Goal: Communication & Community: Answer question/provide support

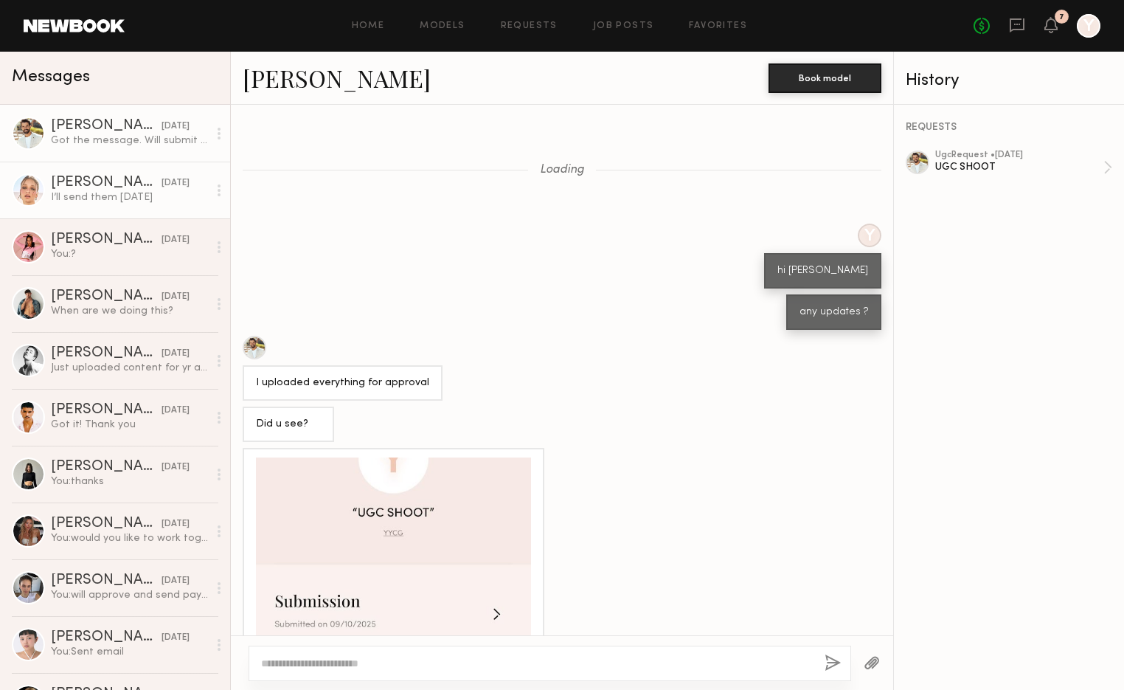
scroll to position [643, 0]
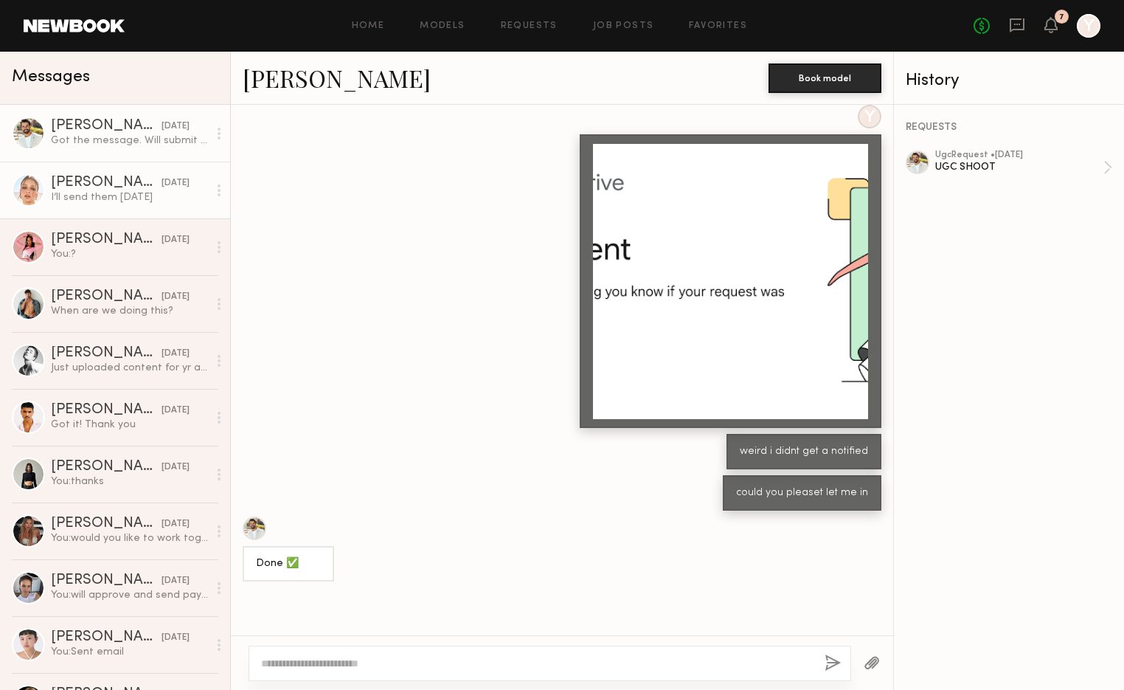
click at [91, 174] on link "[PERSON_NAME] [DATE] I’ll send them [DATE]" at bounding box center [115, 190] width 230 height 57
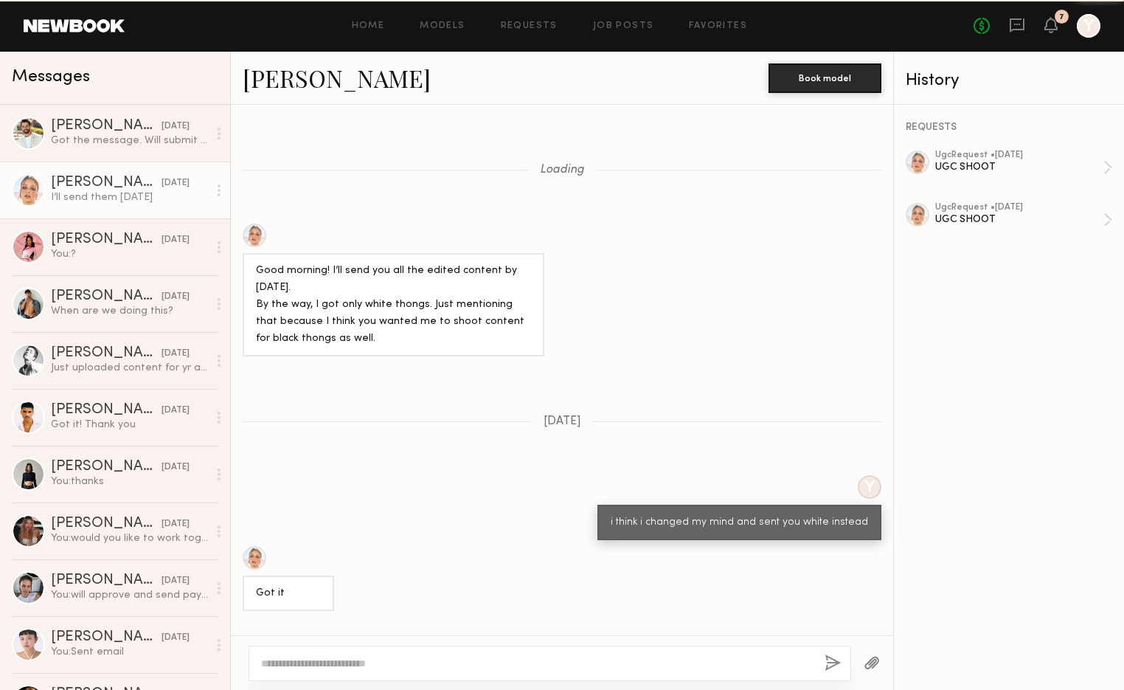
scroll to position [750, 0]
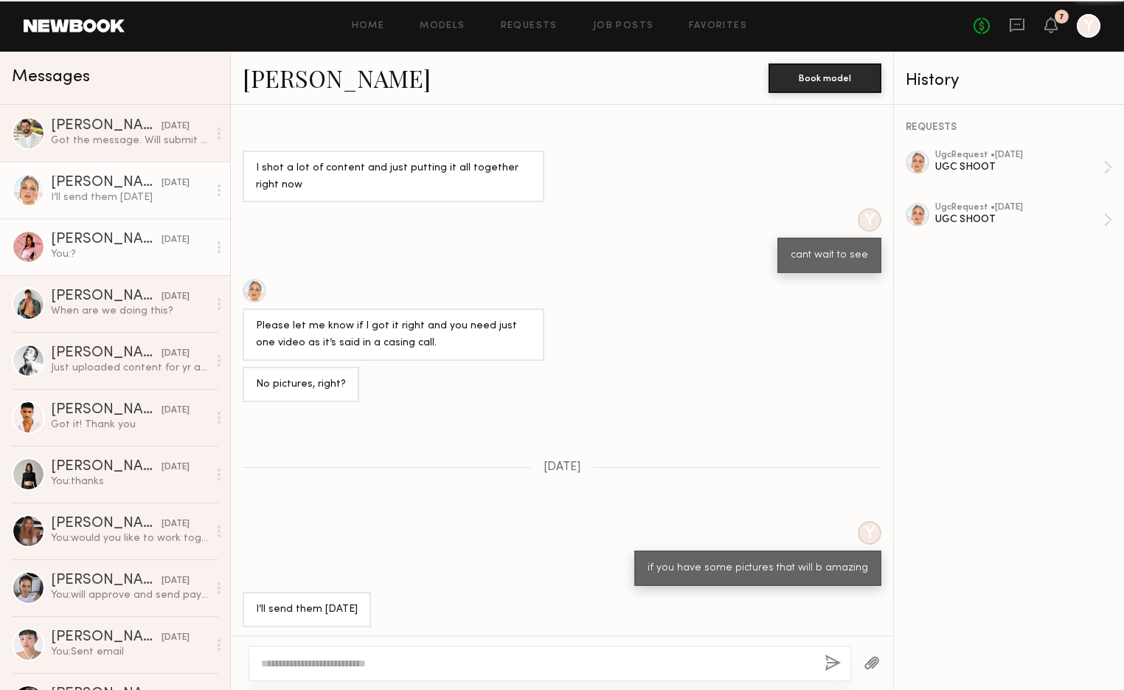
click at [127, 260] on div "You: ?" at bounding box center [129, 254] width 157 height 14
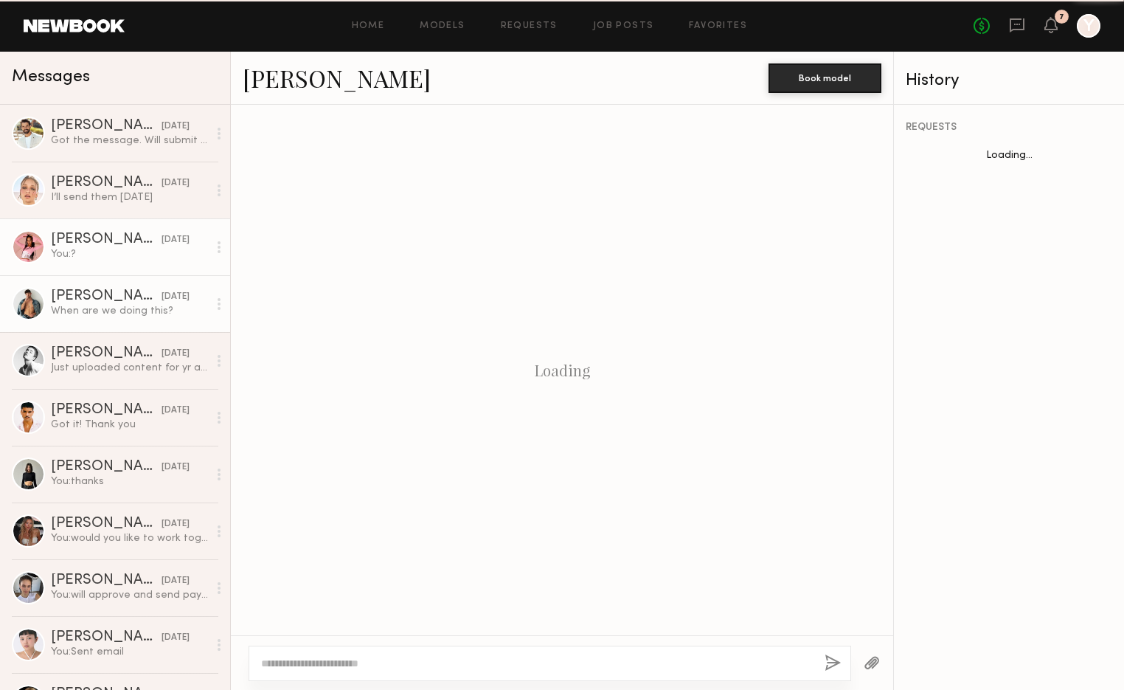
scroll to position [564, 0]
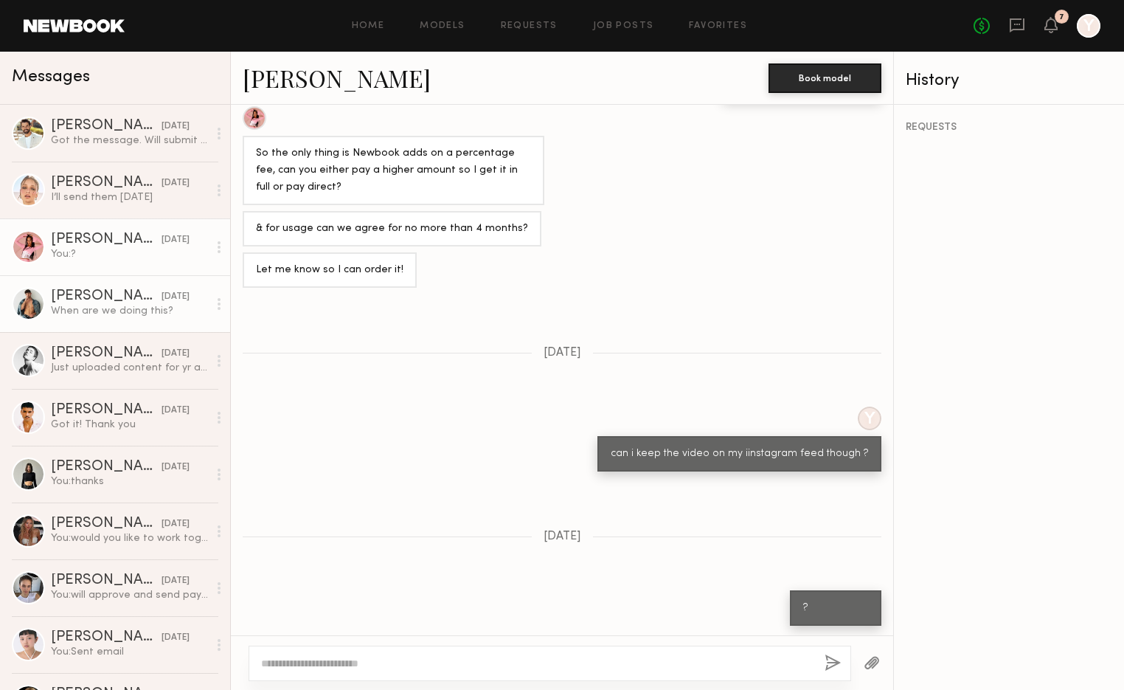
click at [134, 317] on link "[PERSON_NAME] [DATE] When are we doing this?" at bounding box center [115, 303] width 230 height 57
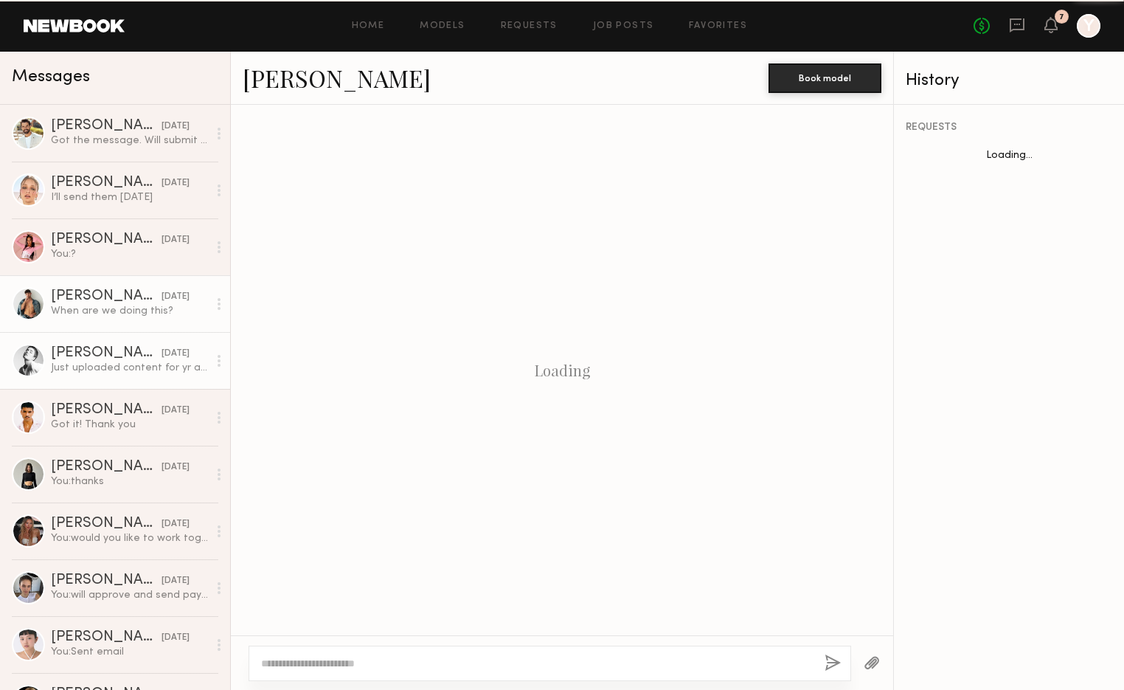
scroll to position [1153, 0]
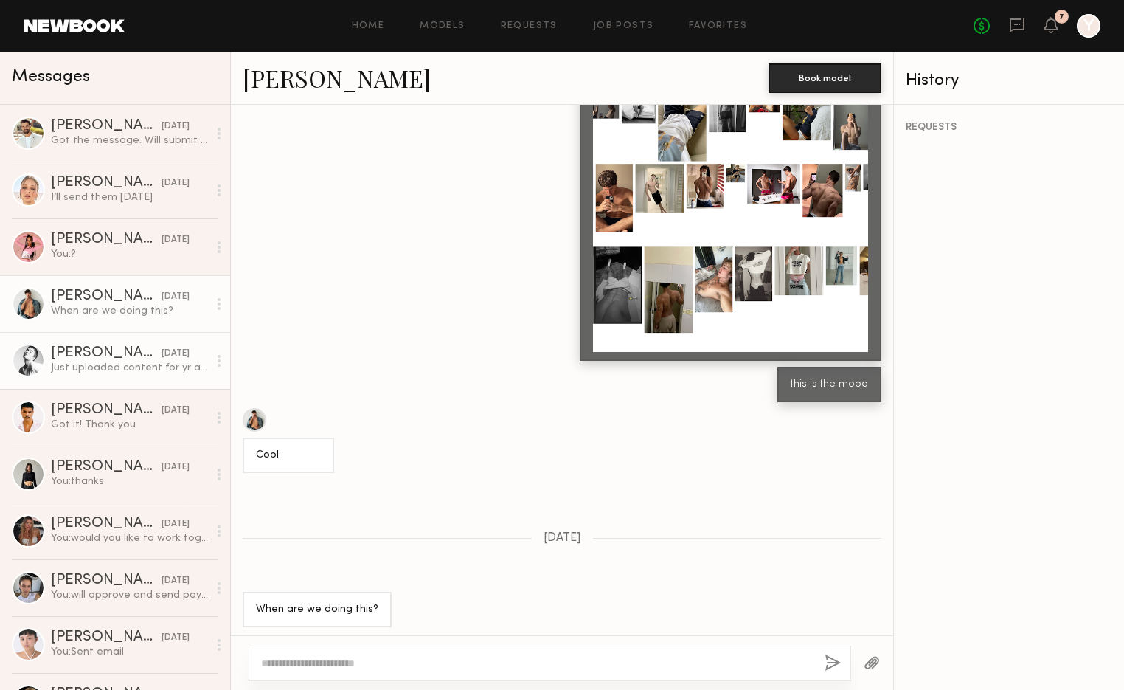
click at [162, 371] on div "Just uploaded content for yr approval" at bounding box center [129, 368] width 157 height 14
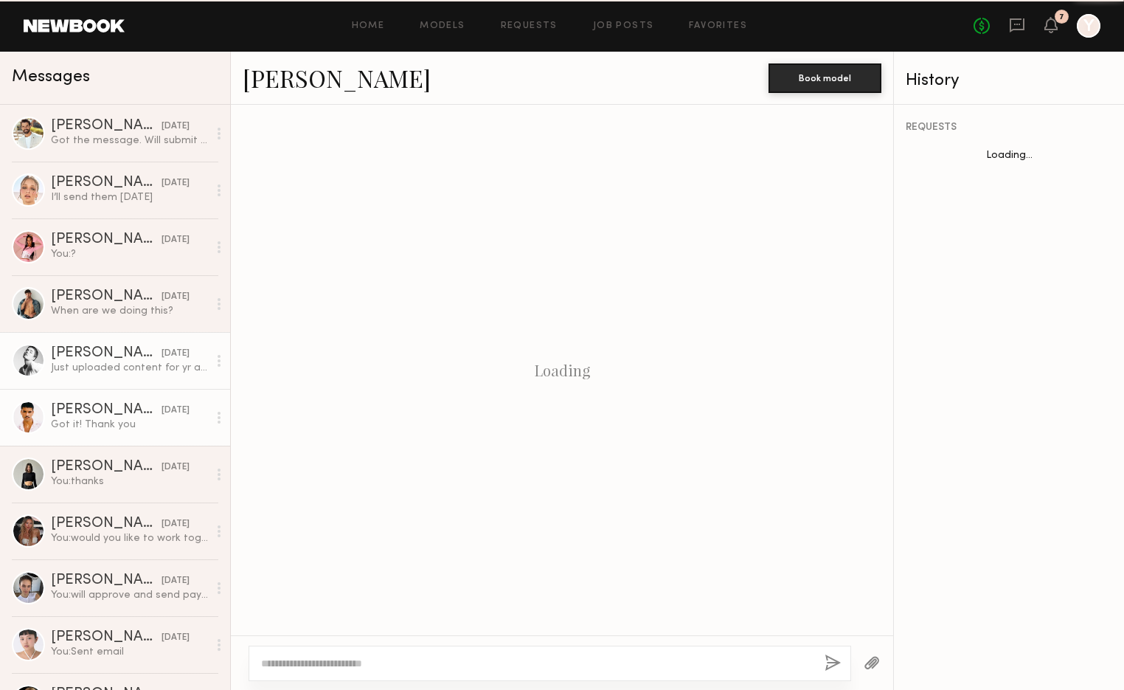
scroll to position [1295, 0]
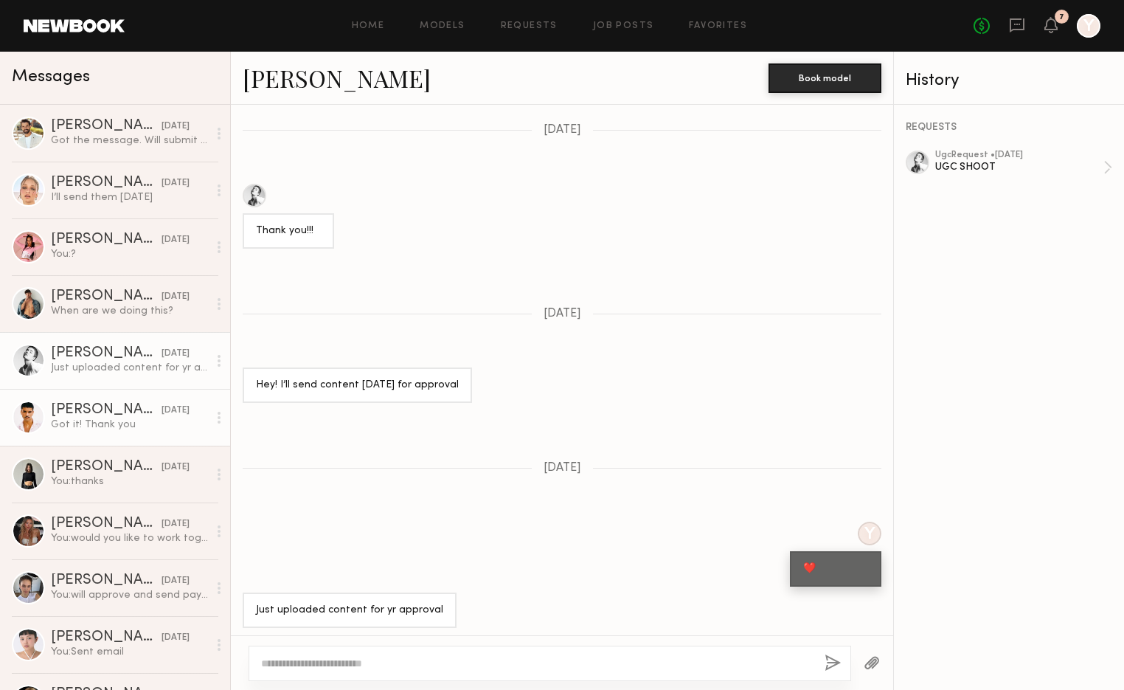
click at [153, 420] on div "Got it! Thank you" at bounding box center [129, 425] width 157 height 14
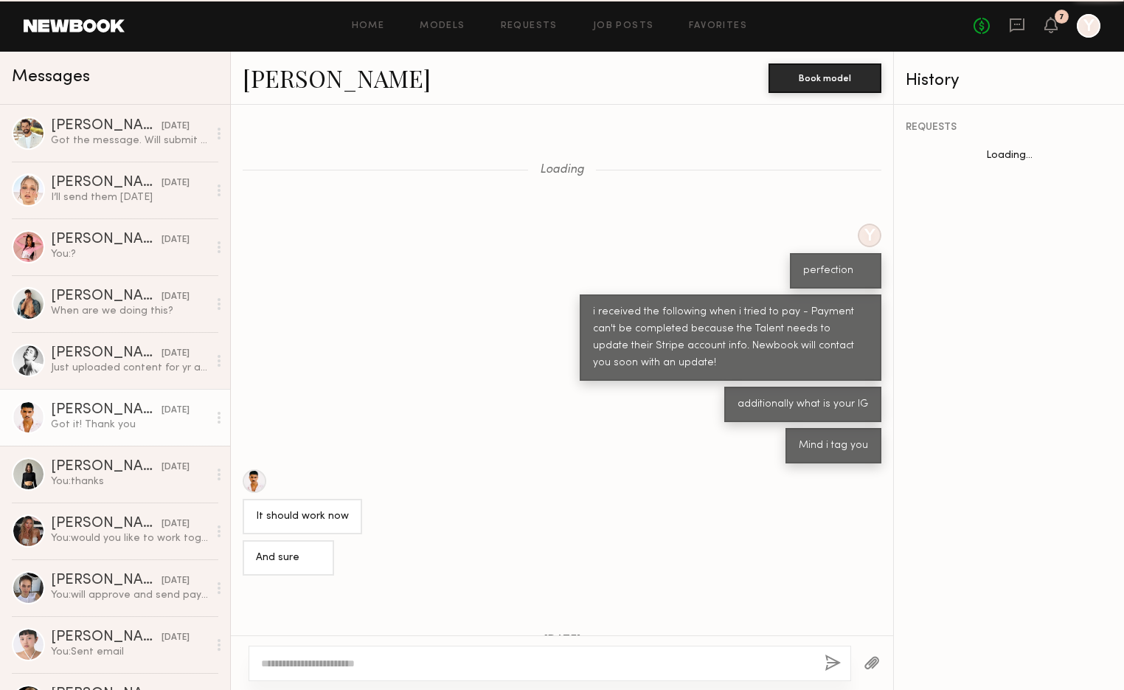
scroll to position [288, 0]
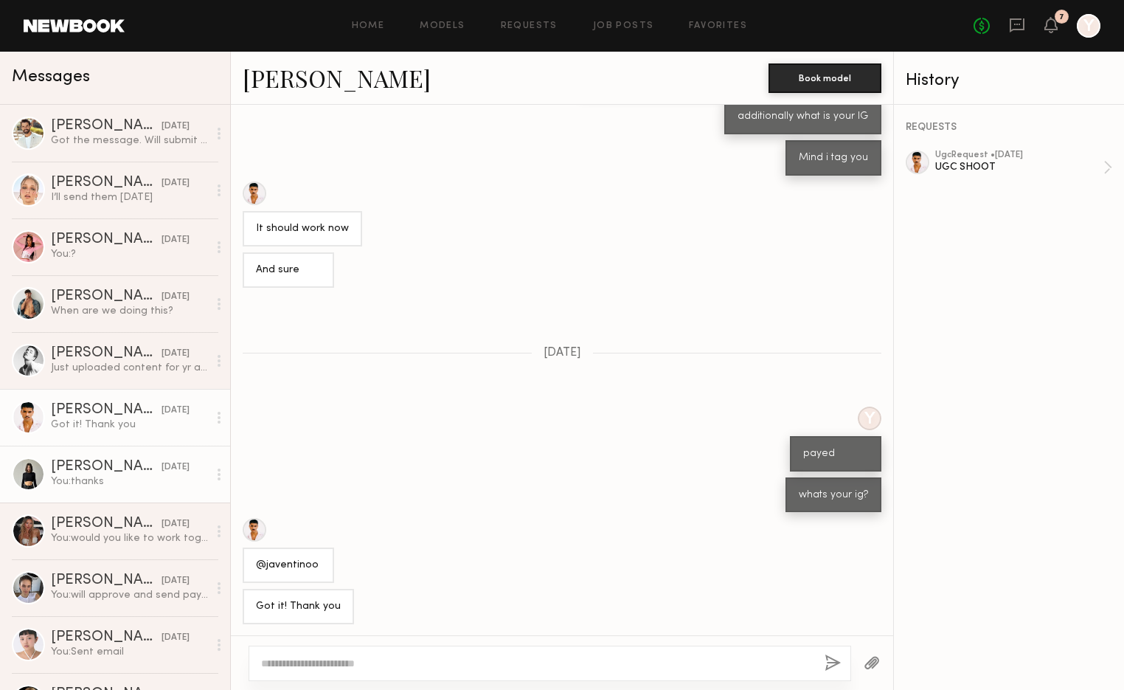
click at [156, 486] on div "You: thanks" at bounding box center [129, 481] width 157 height 14
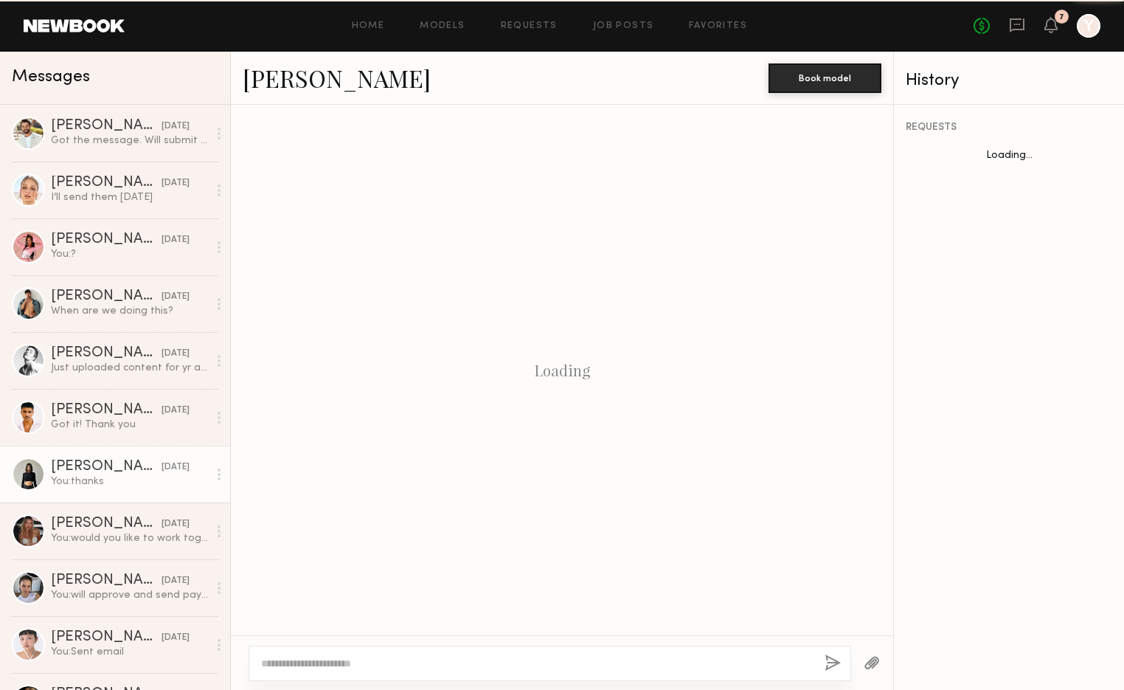
scroll to position [1221, 0]
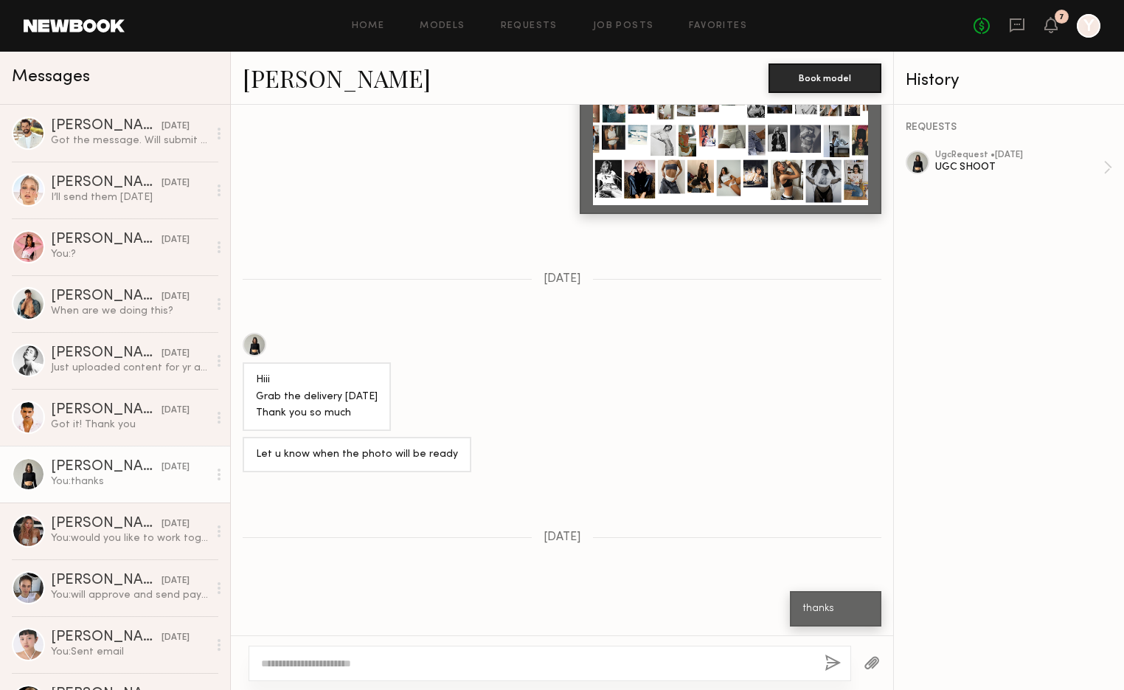
click at [352, 668] on textarea at bounding box center [537, 663] width 552 height 15
type textarea "****"
click at [831, 662] on button "button" at bounding box center [833, 663] width 16 height 18
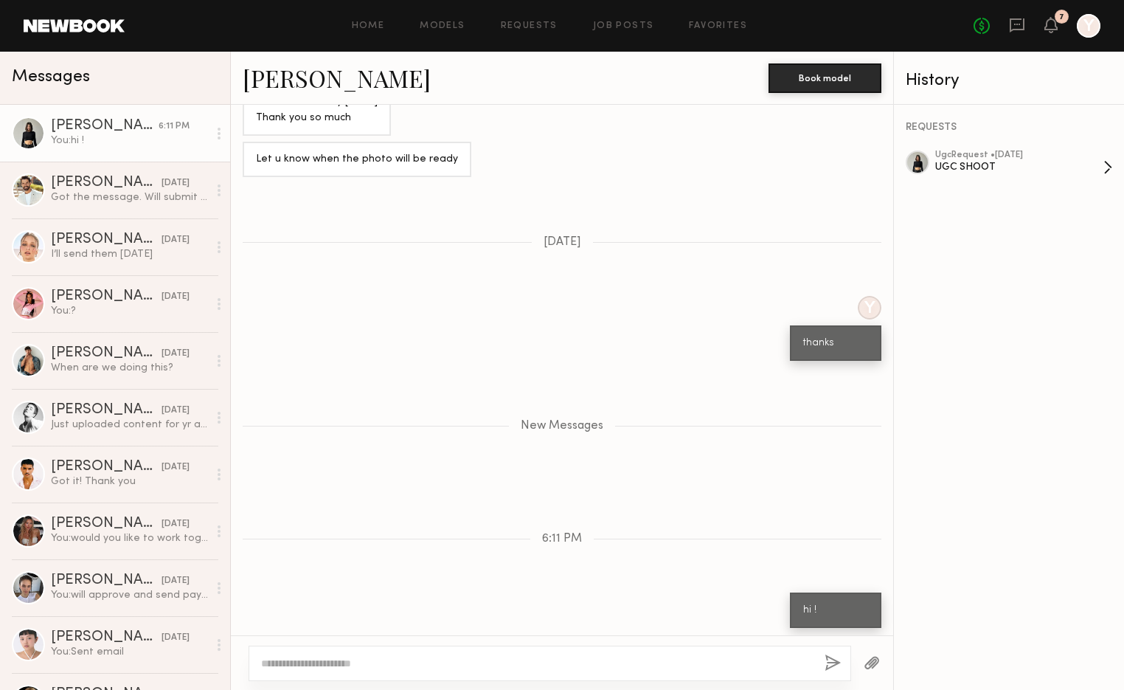
click at [980, 167] on div "UGC SHOOT" at bounding box center [1019, 167] width 168 height 14
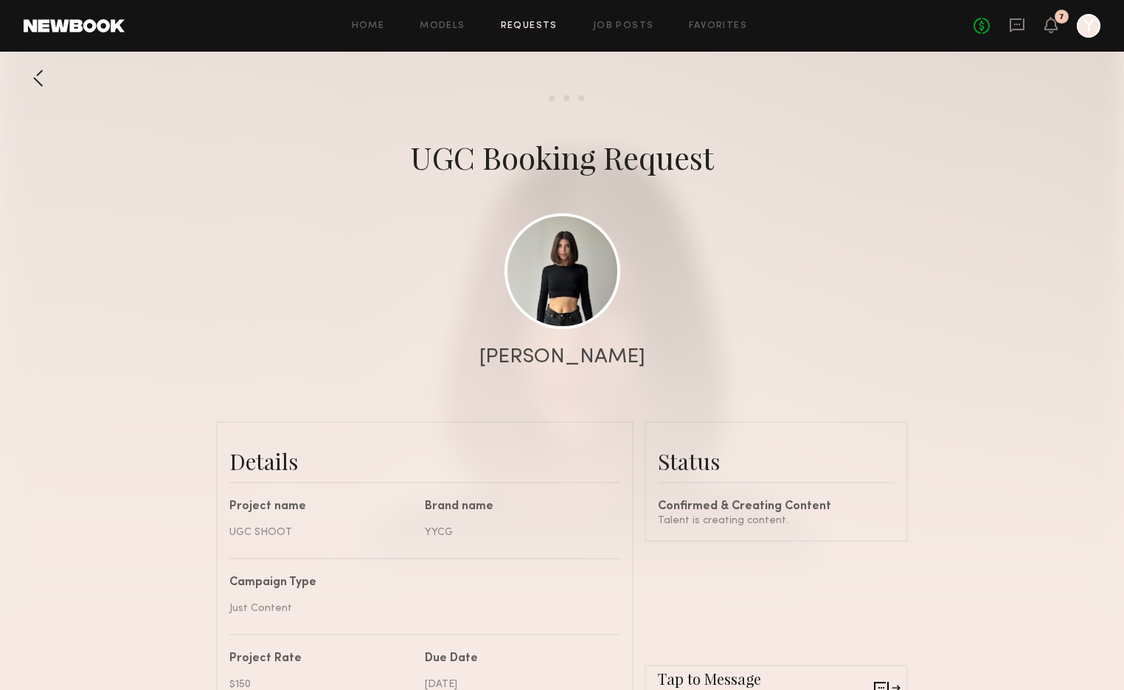
click at [38, 66] on div at bounding box center [39, 78] width 30 height 30
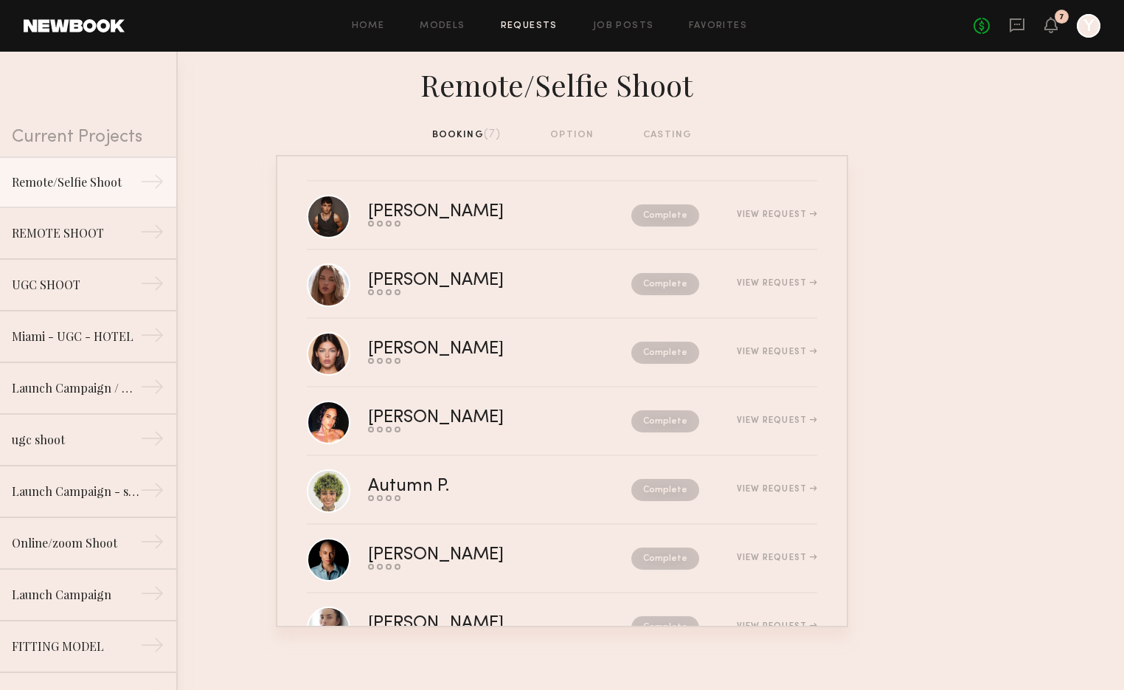
click at [604, 16] on div "Home Models Requests Job Posts Favorites Sign Out No fees up to $5,000 7 Y" at bounding box center [613, 26] width 976 height 24
click at [1020, 26] on icon at bounding box center [1017, 25] width 16 height 16
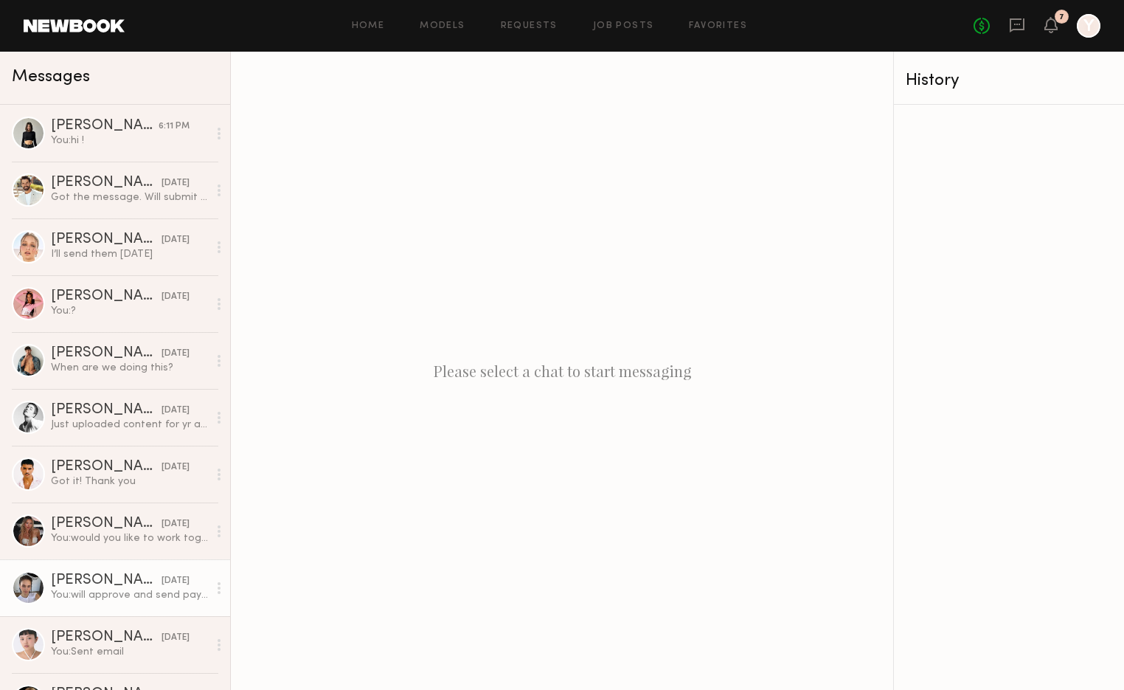
click at [137, 593] on div "You: will approve and send payment" at bounding box center [129, 595] width 157 height 14
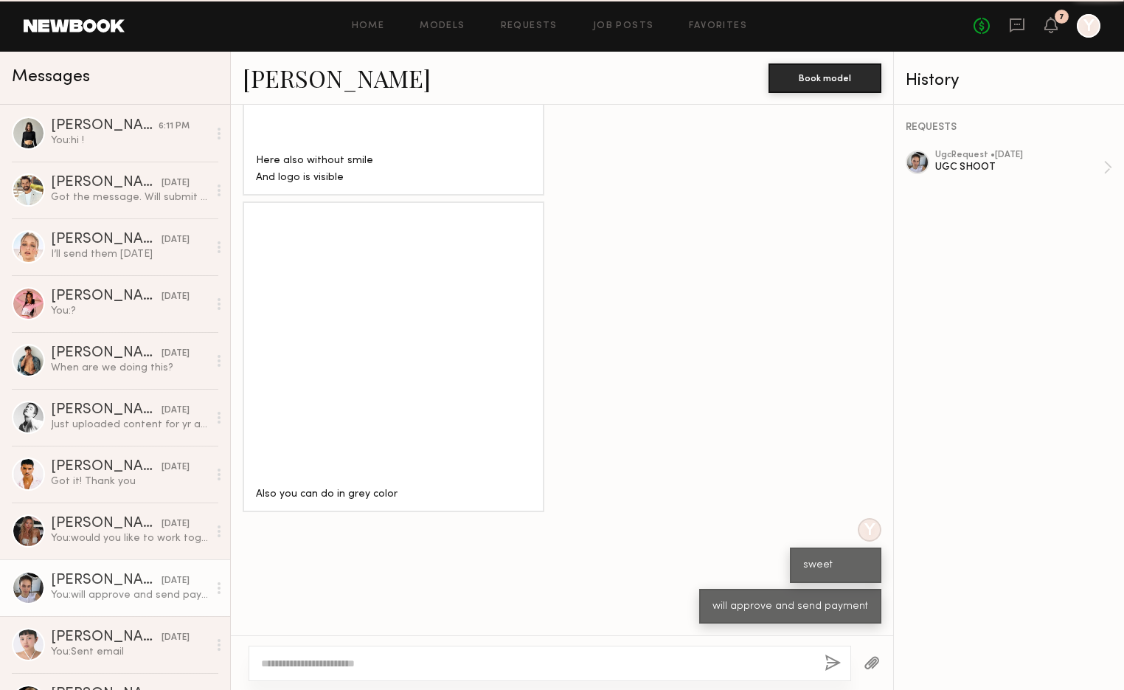
scroll to position [1630, 0]
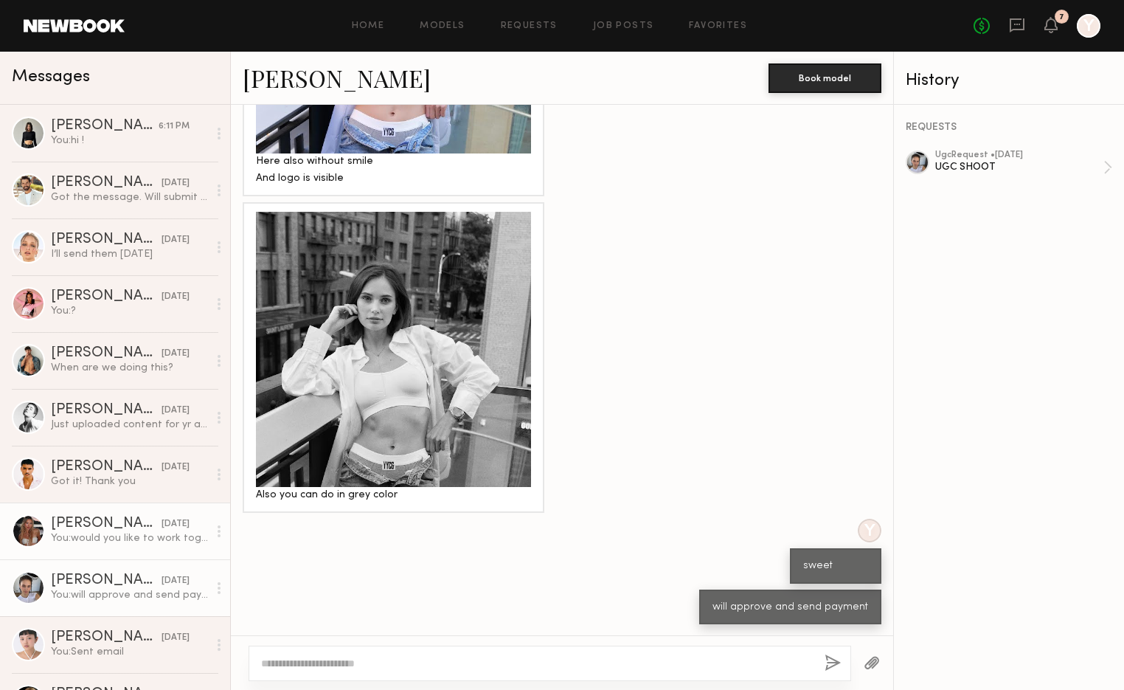
click at [131, 523] on div "[PERSON_NAME]" at bounding box center [106, 523] width 111 height 15
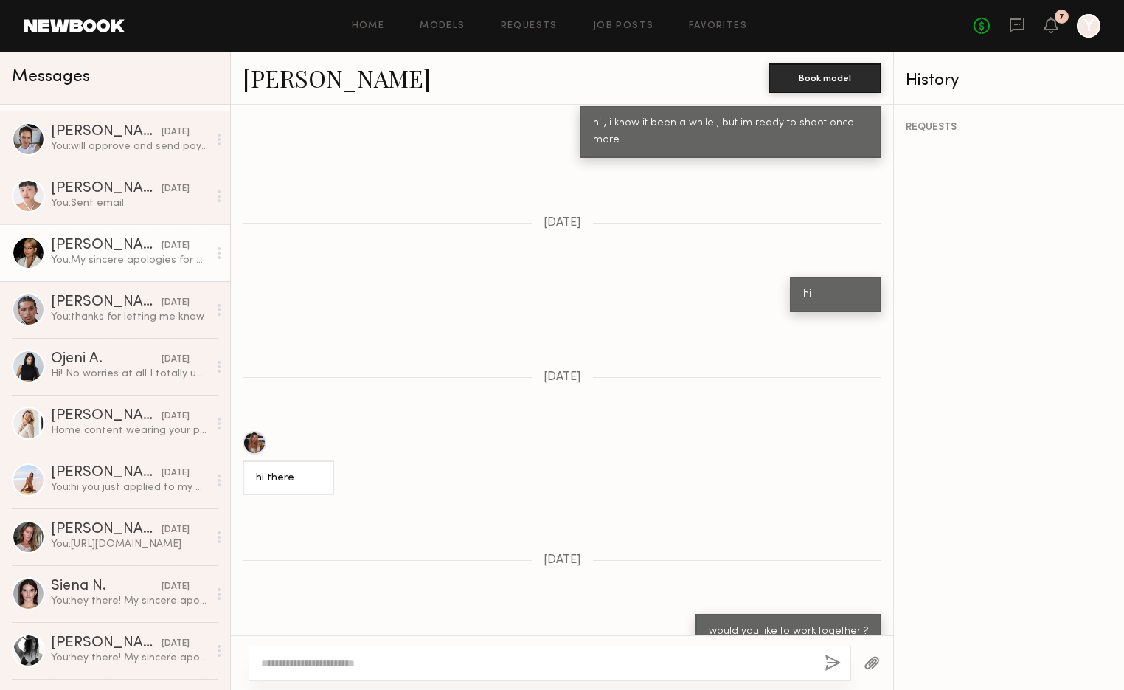
scroll to position [459, 0]
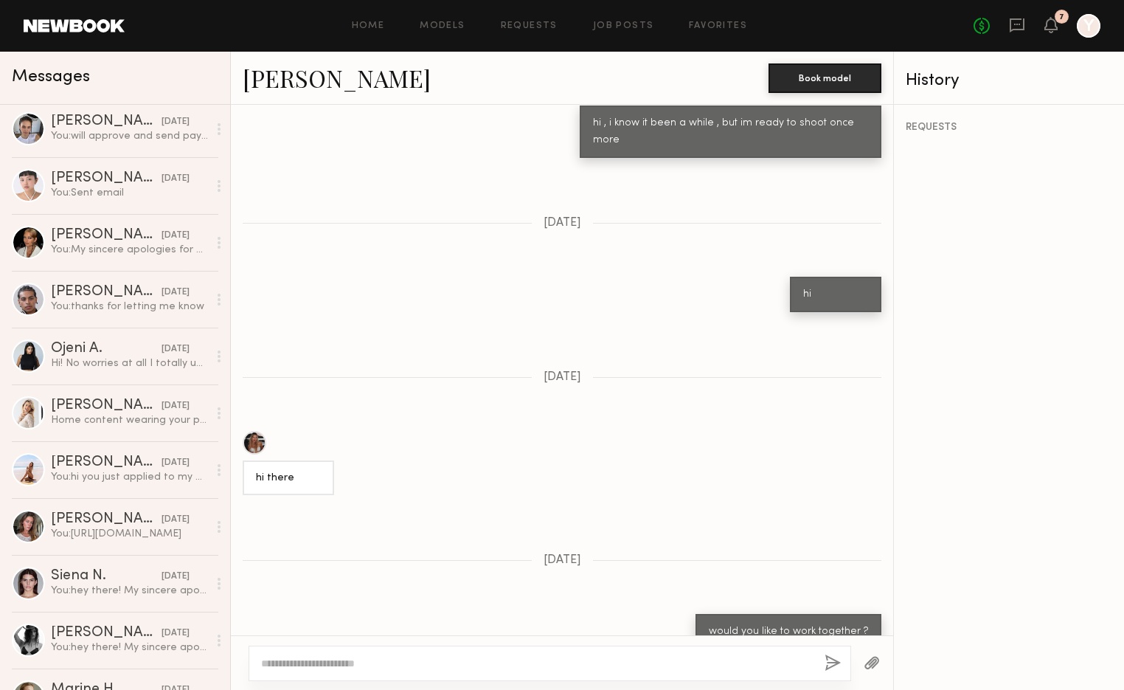
click at [640, 31] on div "Home Models Requests Job Posts Favorites Sign Out No fees up to $5,000 7 Y" at bounding box center [613, 26] width 976 height 24
click at [629, 21] on link "Job Posts" at bounding box center [623, 26] width 61 height 10
